Goal: Register for event/course

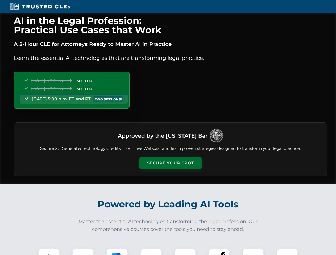
click at [170, 163] on button "Secure Your Spot" at bounding box center [170, 163] width 62 height 12
click at [49, 252] on img at bounding box center [48, 258] width 15 height 15
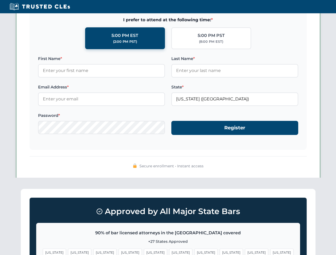
click at [195, 252] on span "[US_STATE]" at bounding box center [206, 253] width 23 height 8
click at [245, 252] on span "[US_STATE]" at bounding box center [256, 253] width 23 height 8
